Goal: Task Accomplishment & Management: Complete application form

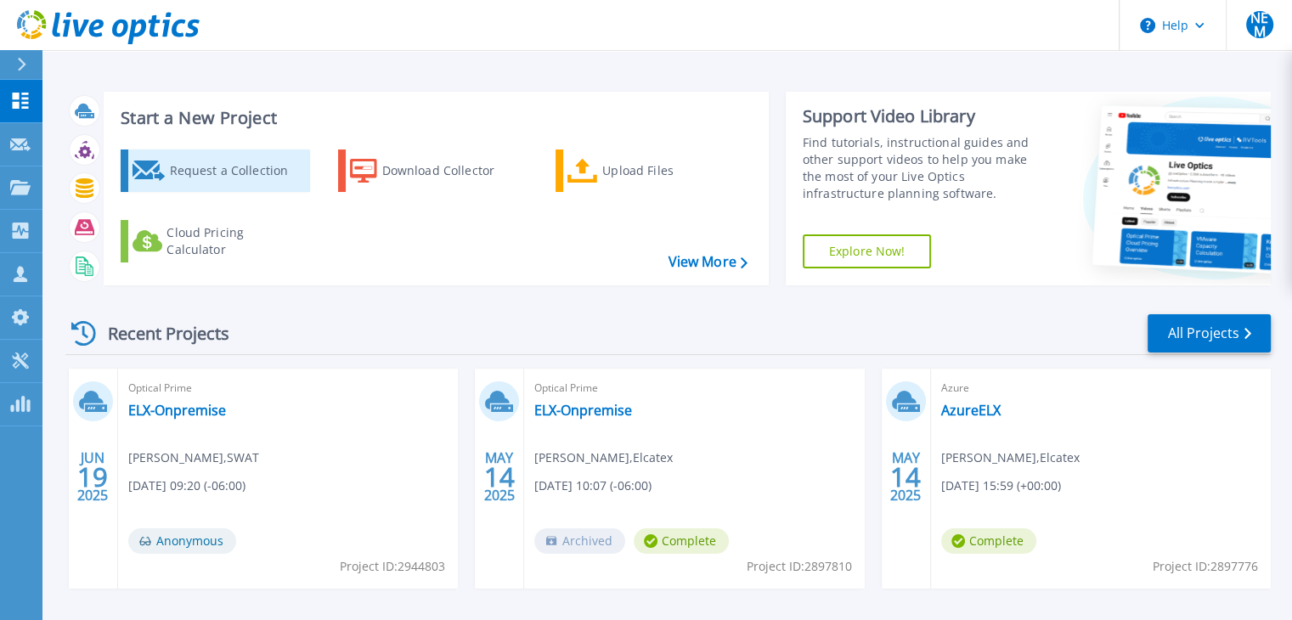
click at [232, 172] on div "Request a Collection" at bounding box center [237, 171] width 136 height 34
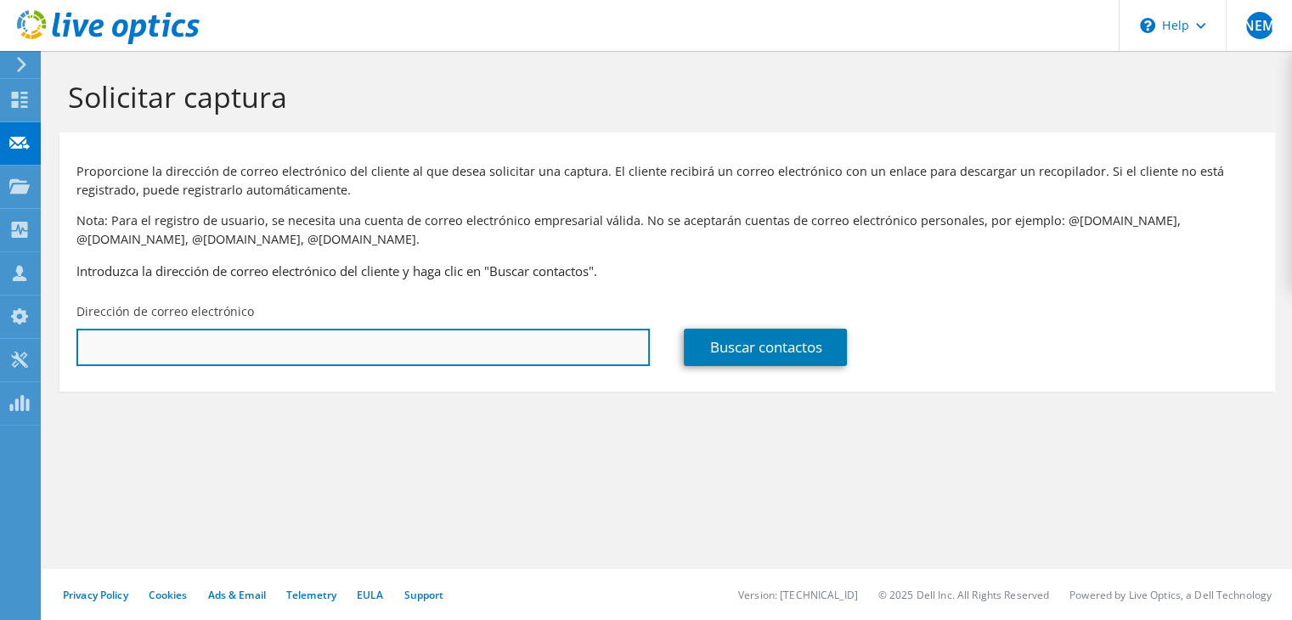
click at [291, 337] on input "text" at bounding box center [362, 347] width 573 height 37
click at [441, 341] on input "text" at bounding box center [362, 347] width 573 height 37
paste input "[EMAIL_ADDRESS][DOMAIN_NAME]"
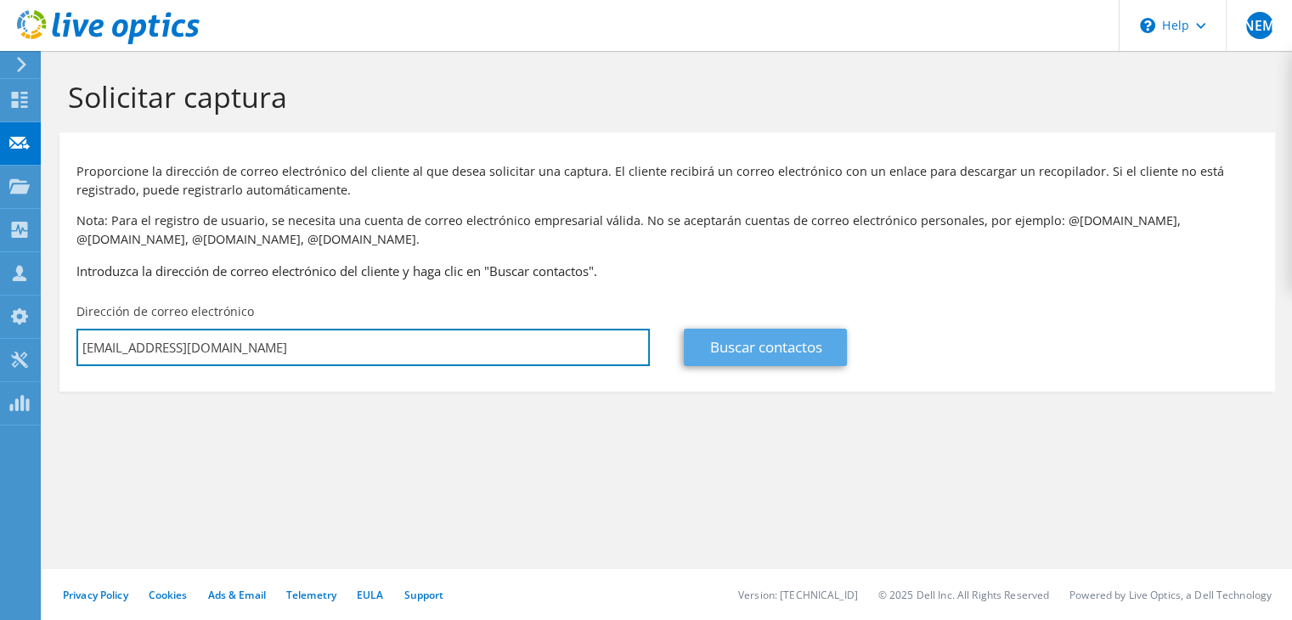
type input "[EMAIL_ADDRESS][DOMAIN_NAME]"
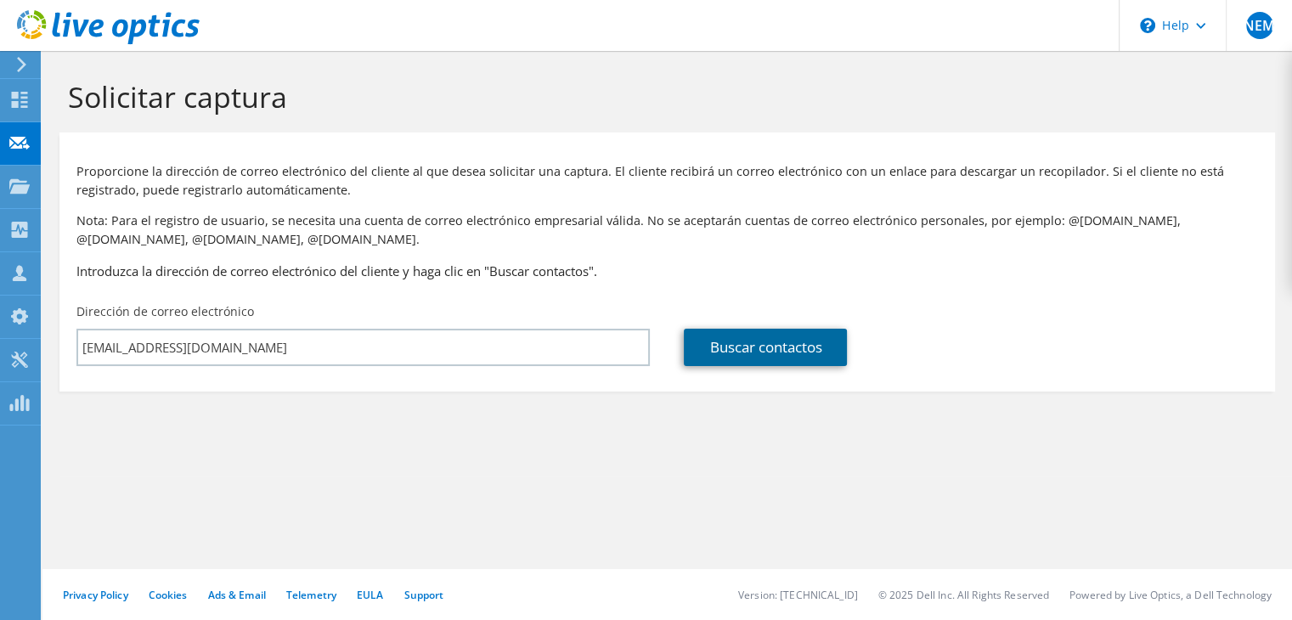
click at [771, 356] on link "Buscar contactos" at bounding box center [765, 347] width 163 height 37
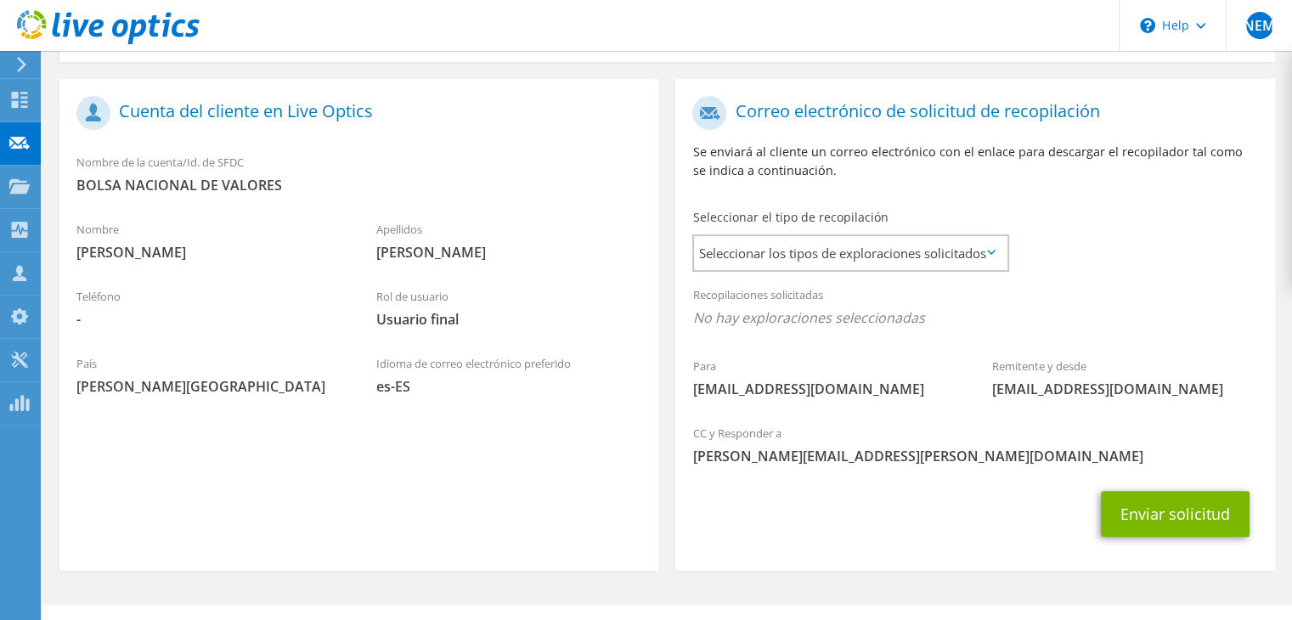
scroll to position [330, 0]
click at [810, 258] on span "Seleccionar los tipos de exploraciones solicitados" at bounding box center [850, 253] width 313 height 34
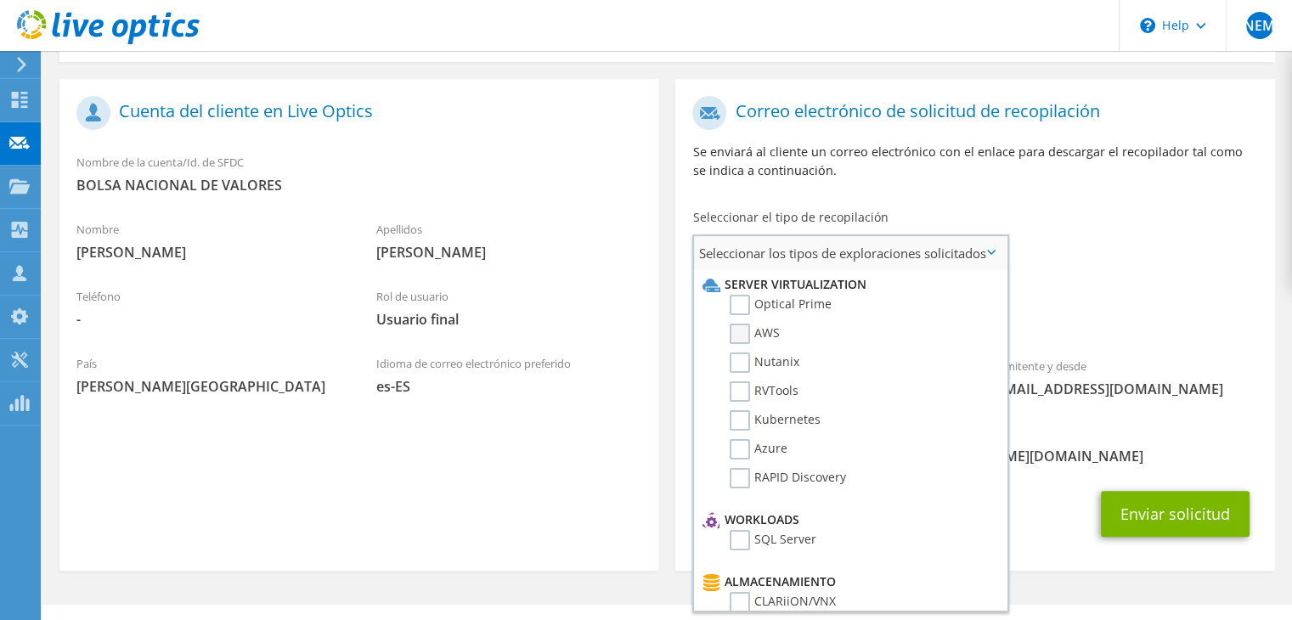
click at [741, 333] on label "AWS" at bounding box center [755, 334] width 50 height 20
click at [0, 0] on input "AWS" at bounding box center [0, 0] width 0 height 0
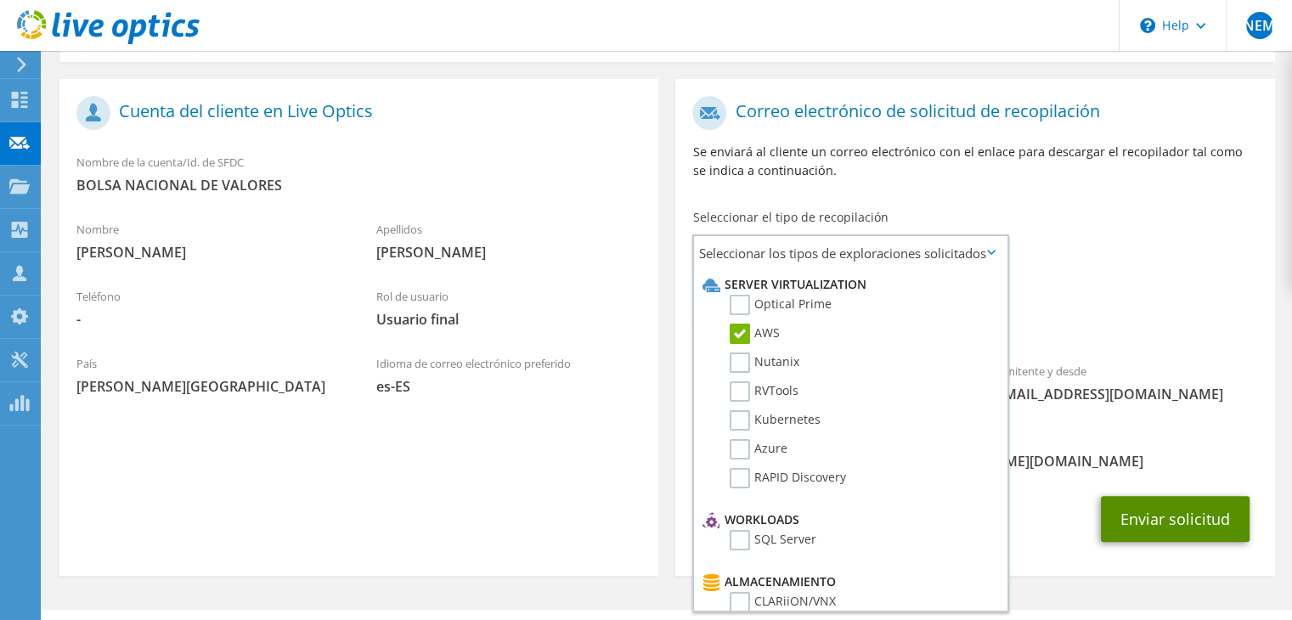
click at [1121, 526] on button "Enviar solicitud" at bounding box center [1175, 519] width 149 height 46
